Goal: Task Accomplishment & Management: Complete application form

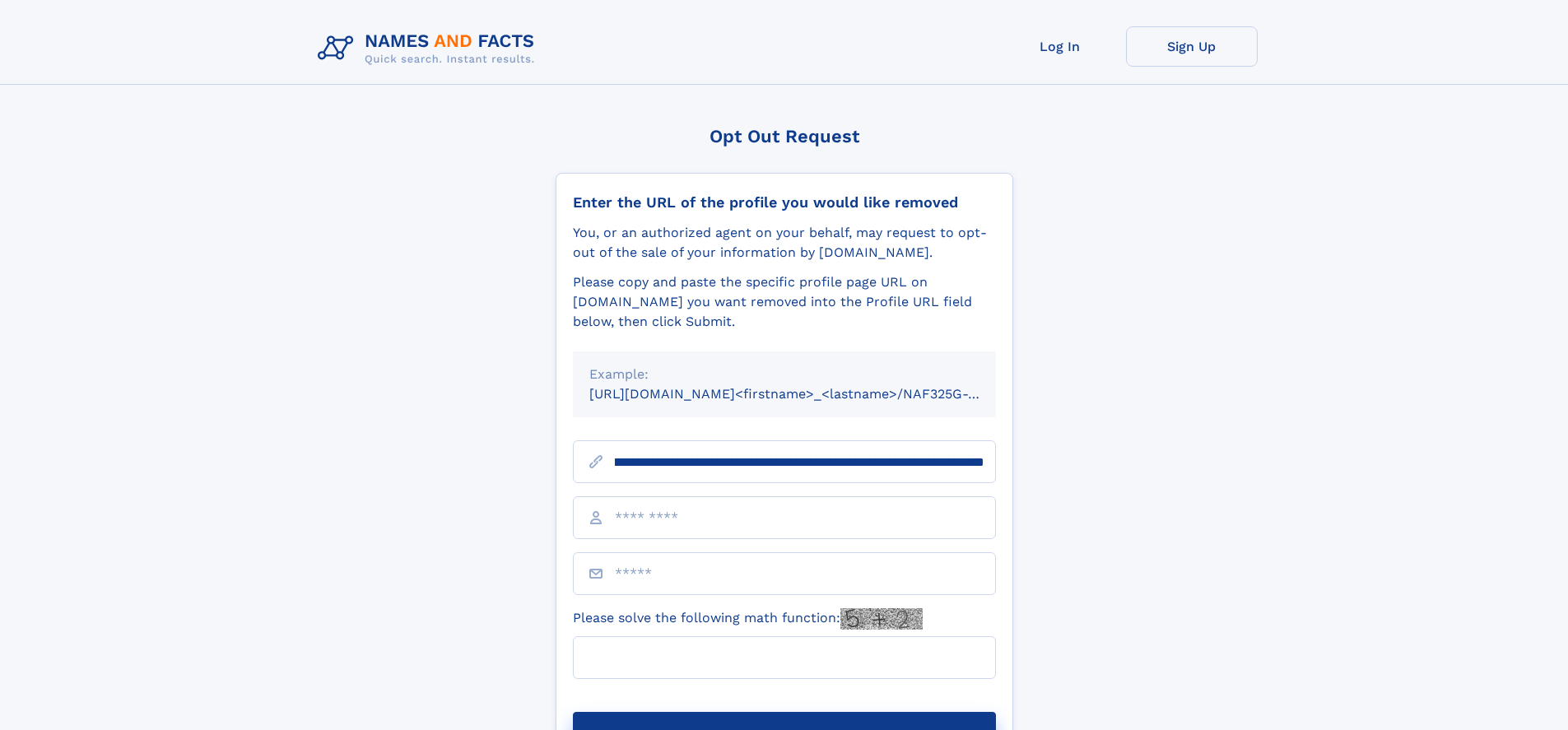
scroll to position [0, 187]
type input "**********"
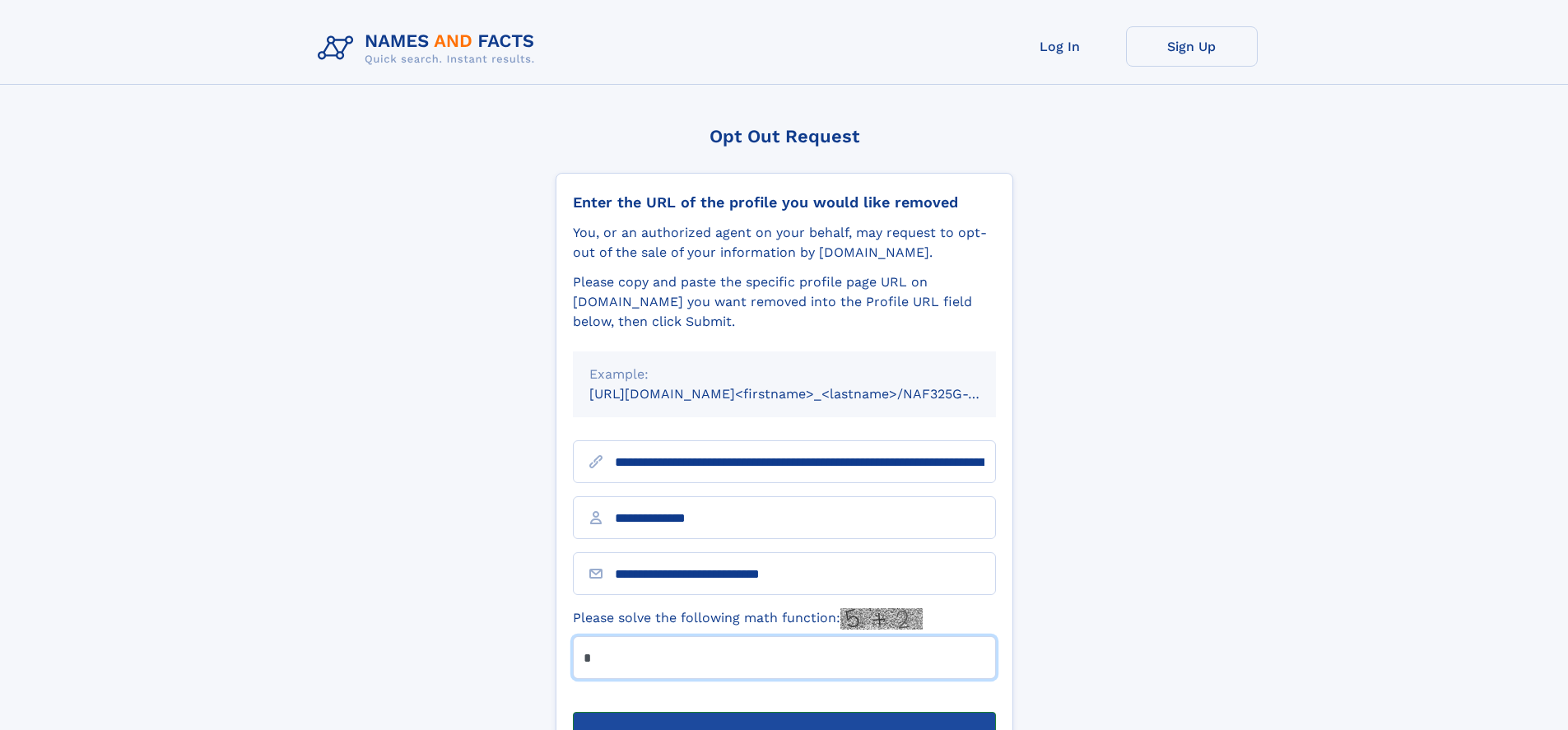
type input "*"
click at [783, 712] on button "Submit Opt Out Request" at bounding box center [784, 737] width 423 height 52
